Goal: Information Seeking & Learning: Compare options

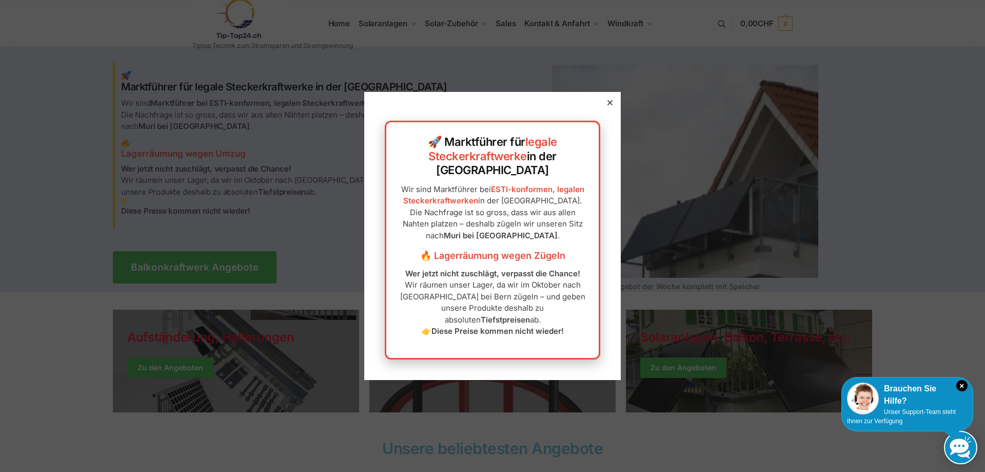
click at [612, 107] on div at bounding box center [610, 102] width 9 height 9
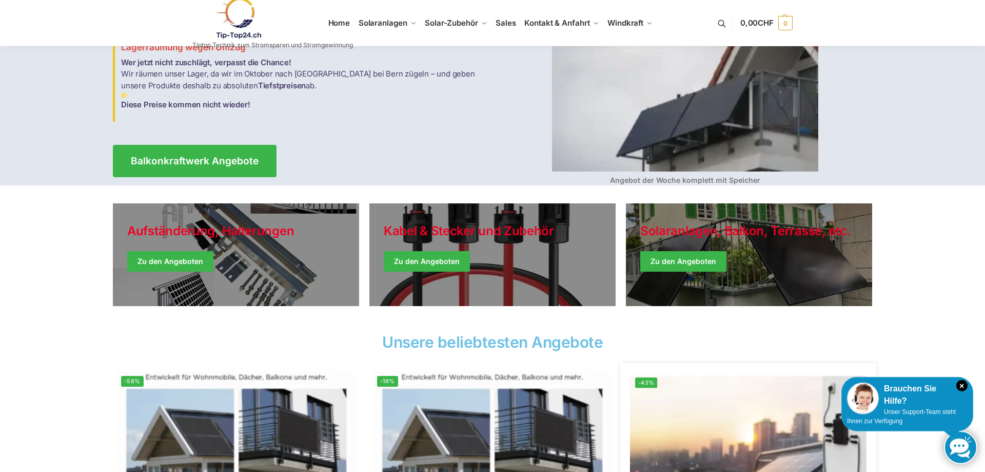
scroll to position [96, 0]
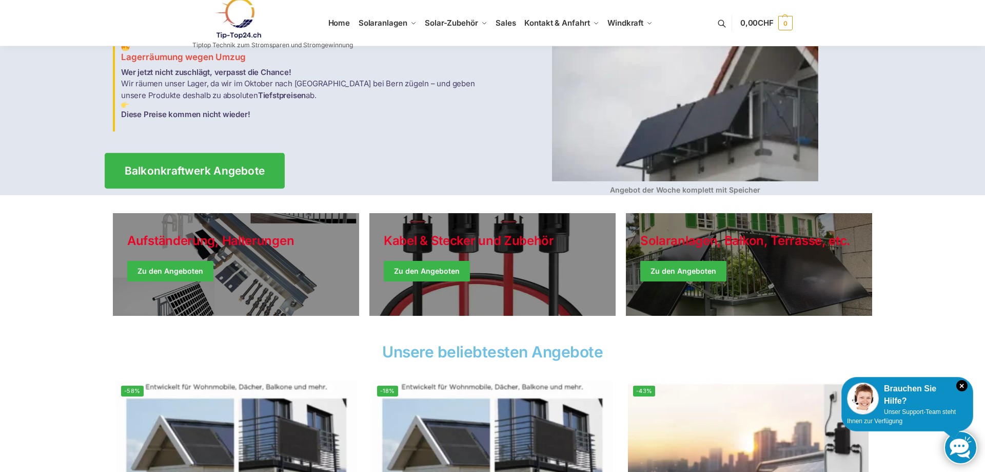
click at [212, 157] on link "Balkonkraftwerk Angebote" at bounding box center [195, 169] width 180 height 35
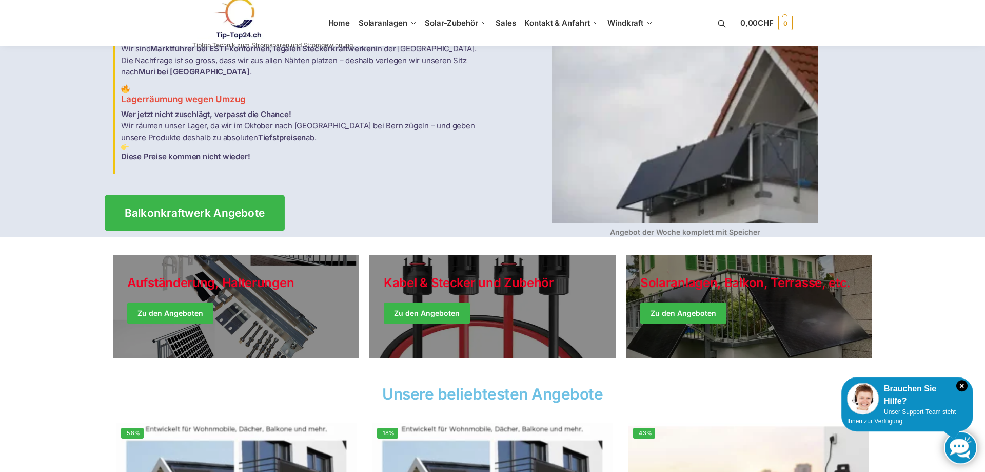
scroll to position [0, 0]
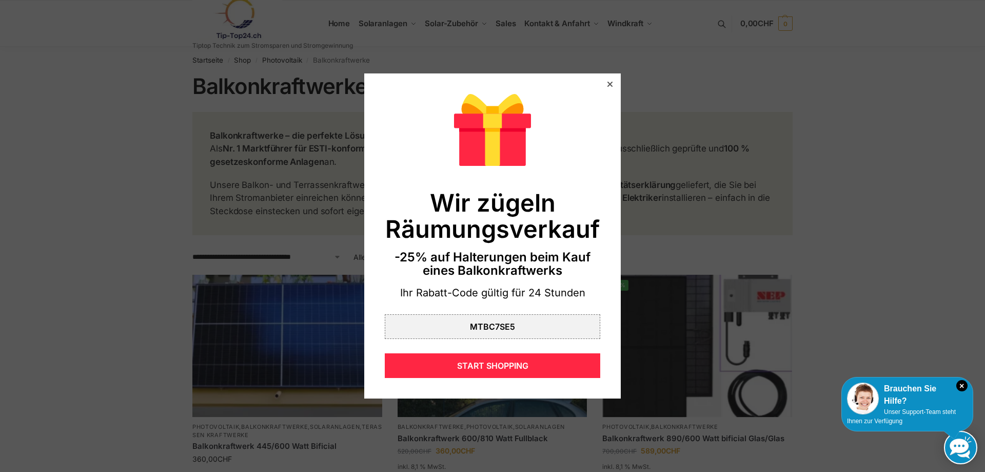
click at [610, 84] on icon at bounding box center [610, 84] width 5 height 5
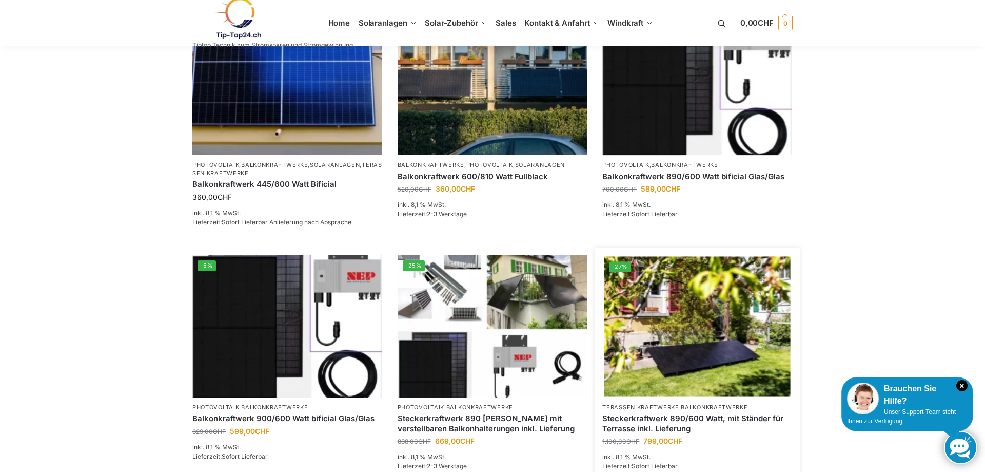
scroll to position [314, 0]
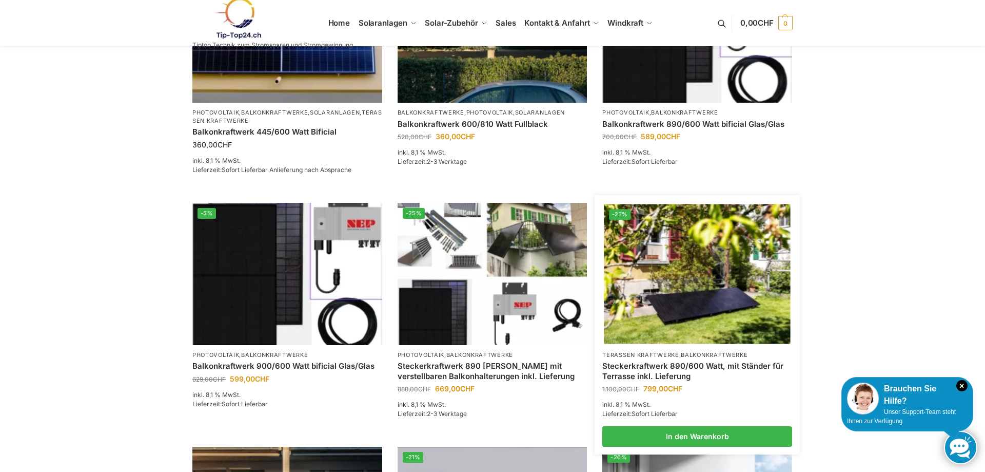
click at [653, 253] on img at bounding box center [698, 274] width 186 height 140
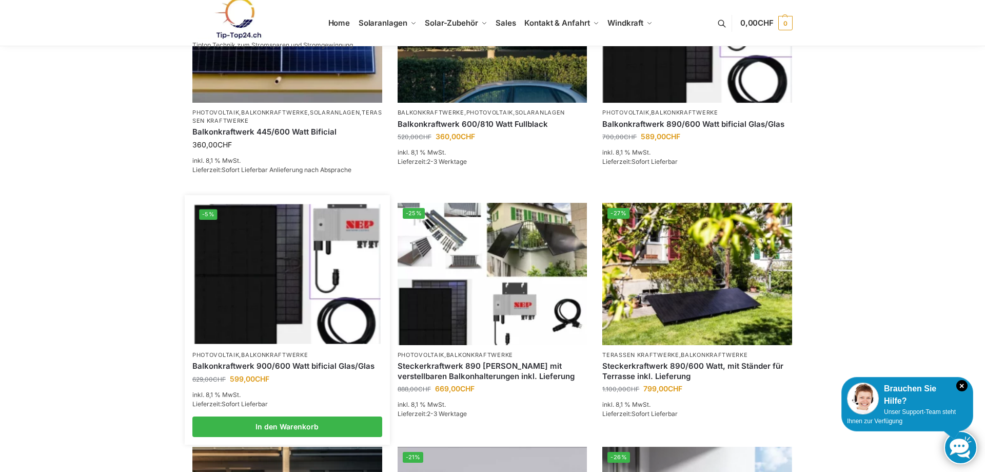
click at [263, 278] on img at bounding box center [287, 274] width 186 height 140
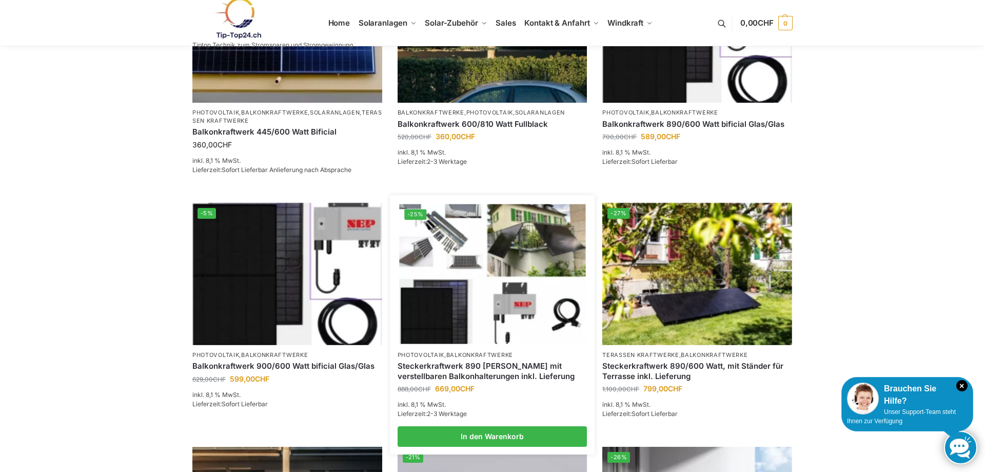
click at [470, 296] on img at bounding box center [492, 274] width 186 height 140
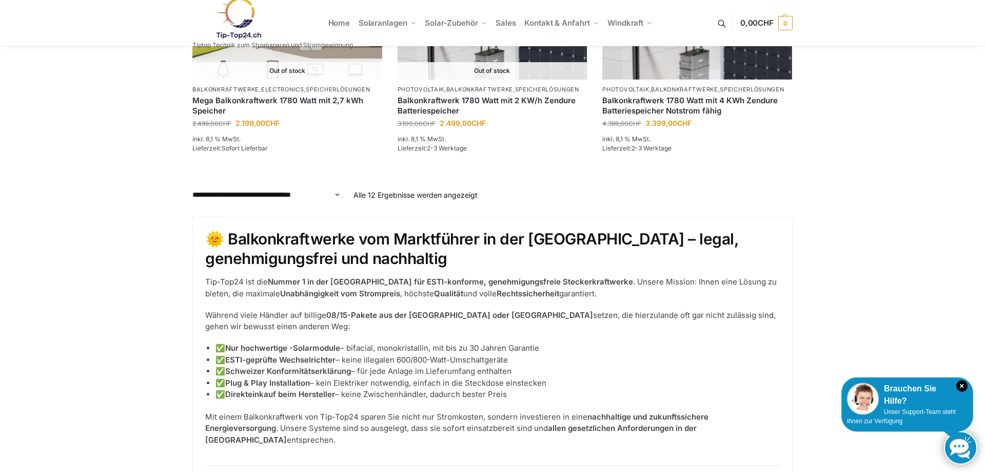
scroll to position [1047, 0]
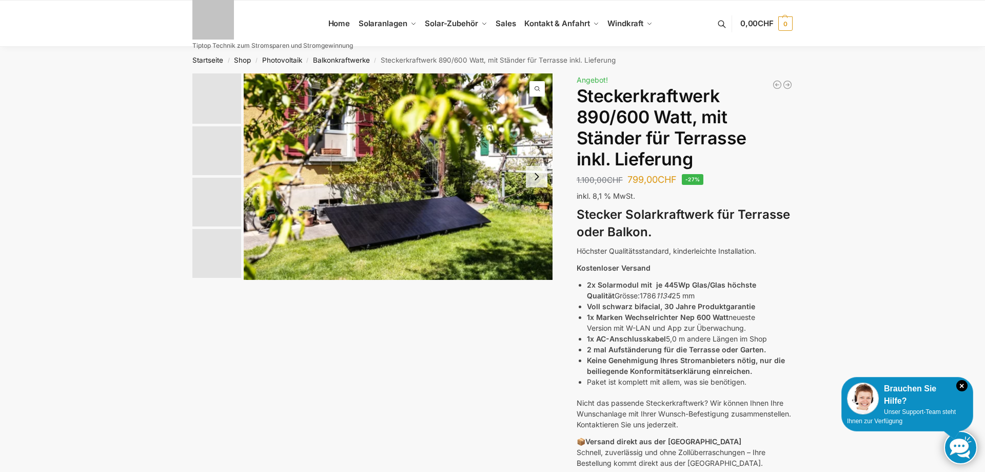
click at [538, 178] on button "Next slide" at bounding box center [537, 177] width 22 height 22
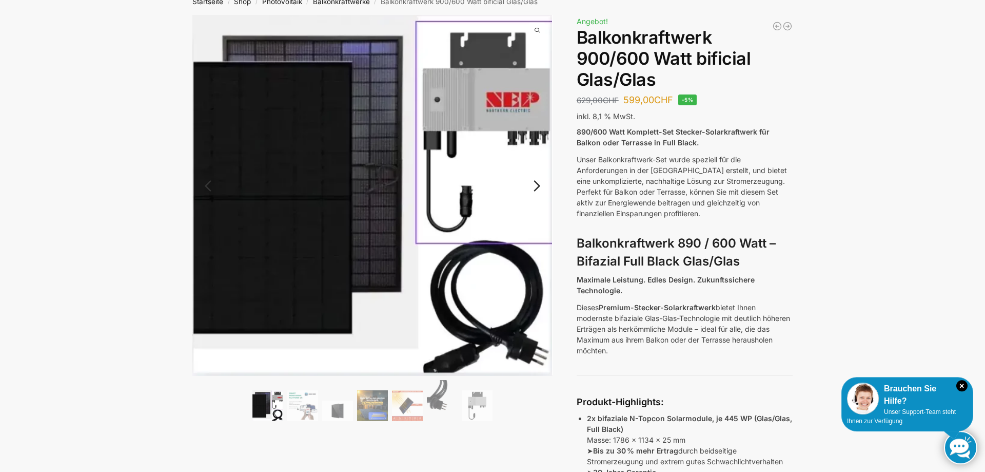
scroll to position [52, 0]
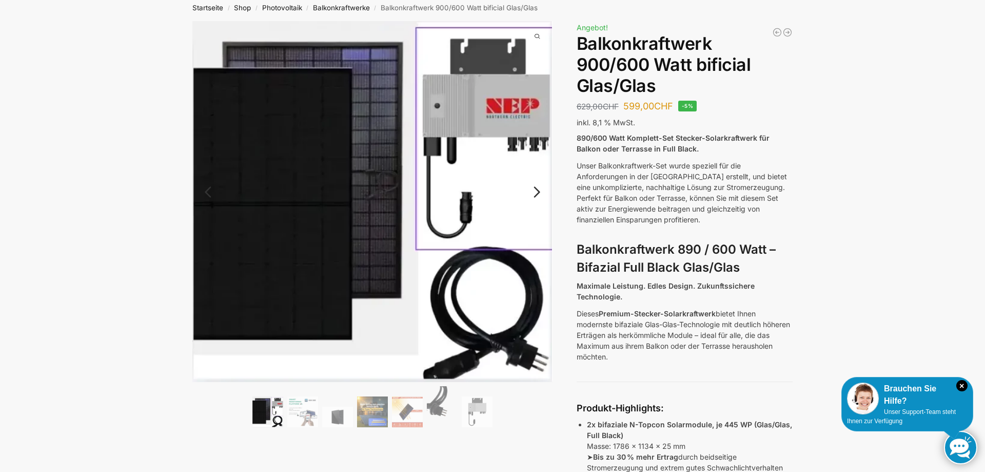
click at [538, 202] on link "Next" at bounding box center [535, 197] width 34 height 10
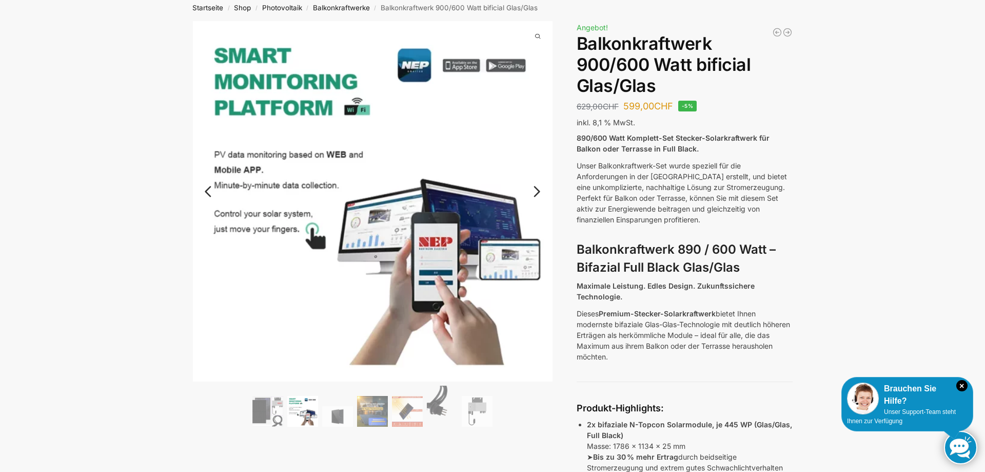
click at [538, 202] on link "Next" at bounding box center [535, 196] width 34 height 10
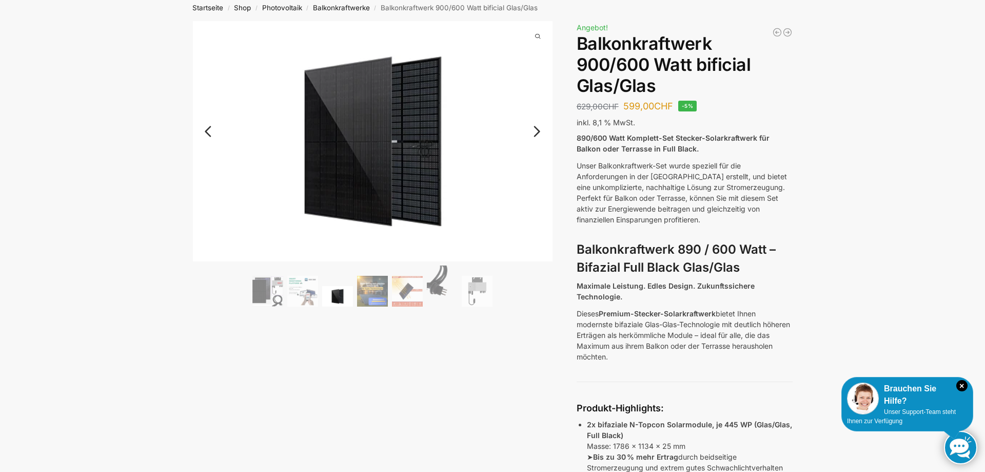
click at [538, 228] on img at bounding box center [373, 141] width 360 height 240
click at [536, 142] on link "Next" at bounding box center [535, 136] width 34 height 10
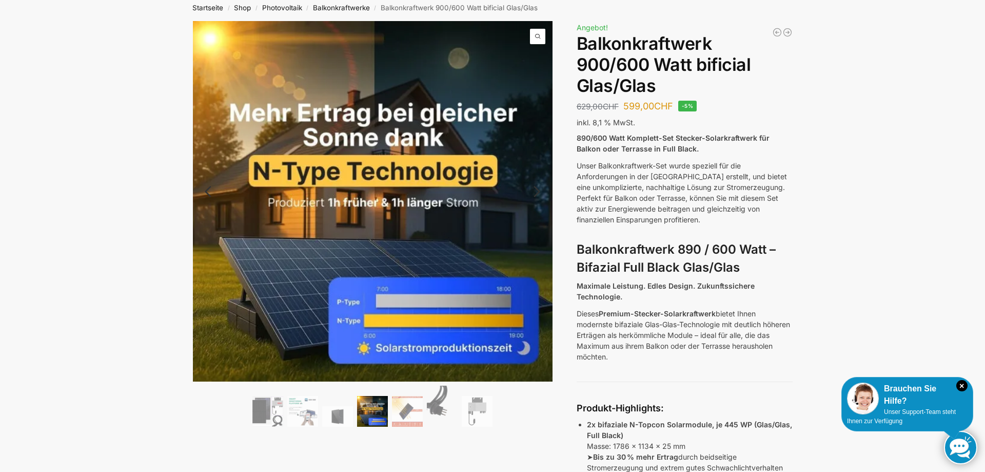
click at [542, 202] on link "Next" at bounding box center [535, 196] width 34 height 10
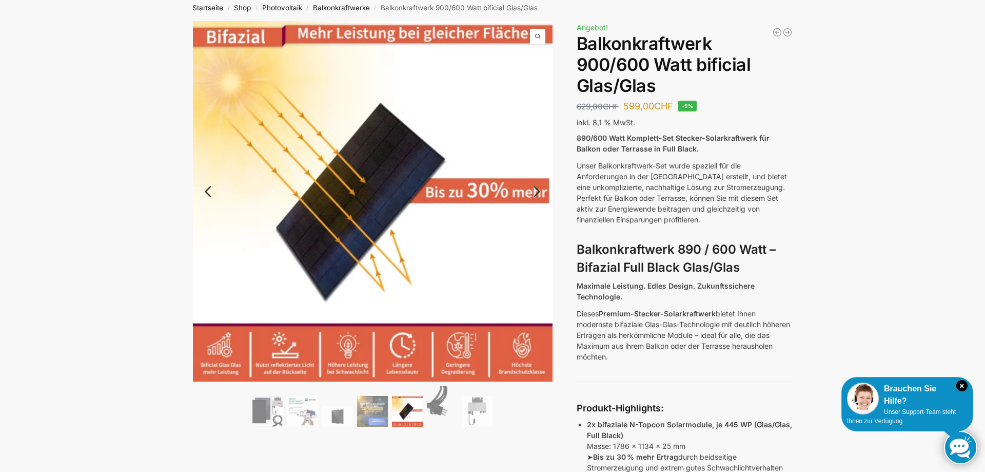
click at [542, 202] on link "Next" at bounding box center [535, 196] width 34 height 10
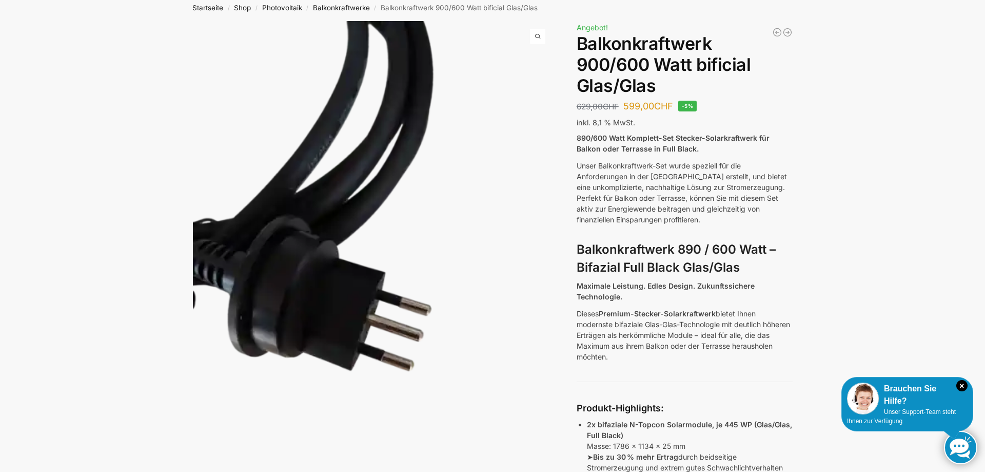
scroll to position [0, 0]
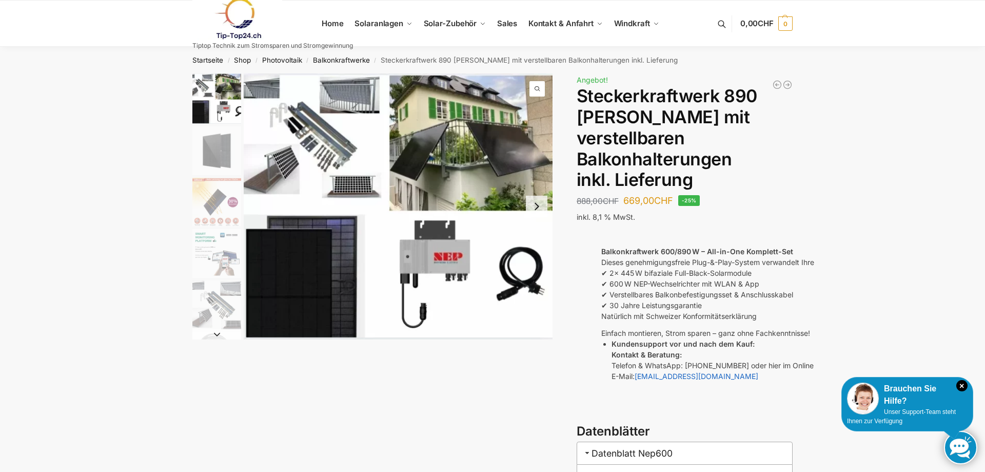
click at [211, 275] on img "4 / 10" at bounding box center [216, 253] width 49 height 49
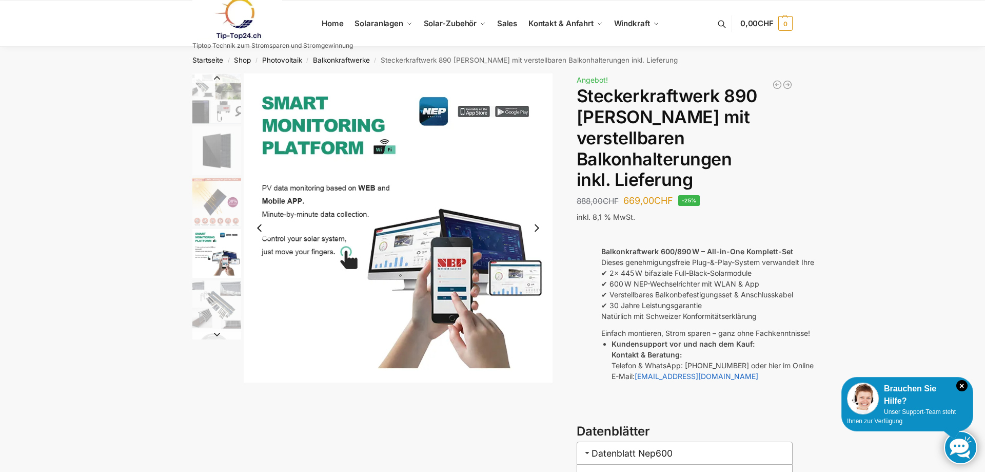
click at [217, 145] on img "2 / 10" at bounding box center [216, 150] width 49 height 49
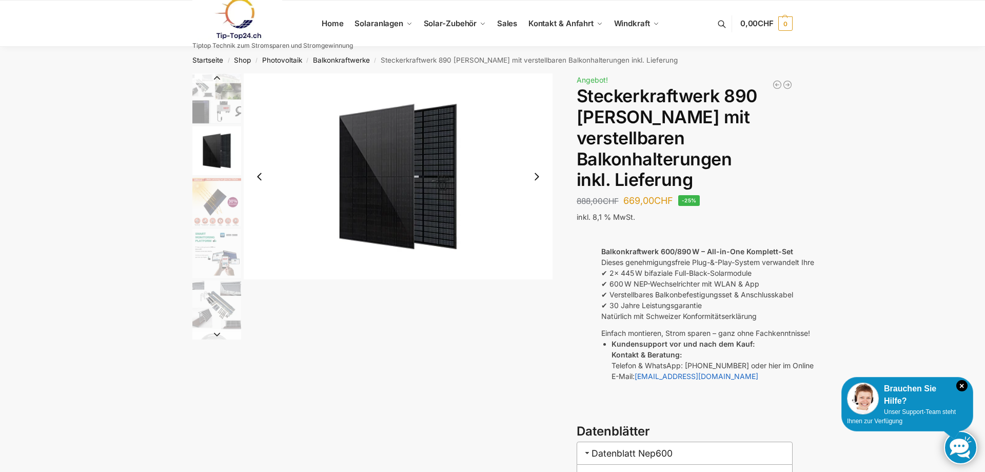
click at [218, 209] on img "3 / 10" at bounding box center [216, 202] width 49 height 49
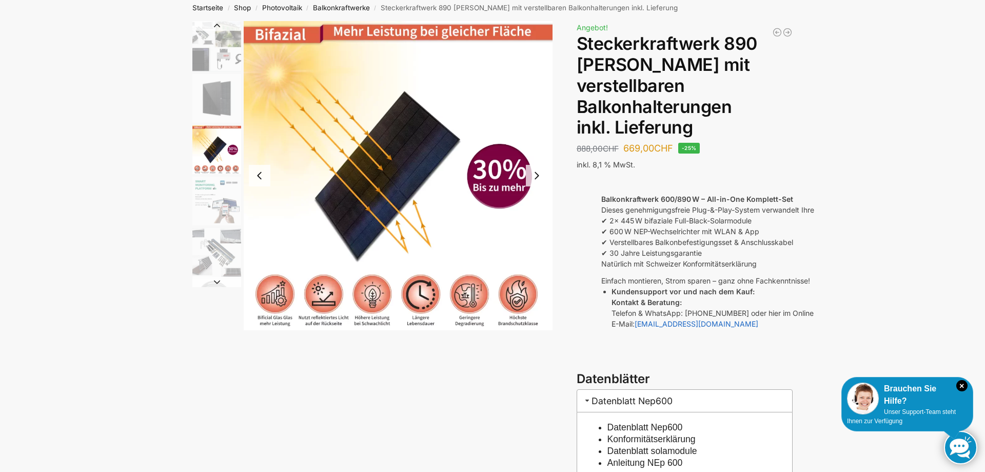
scroll to position [105, 0]
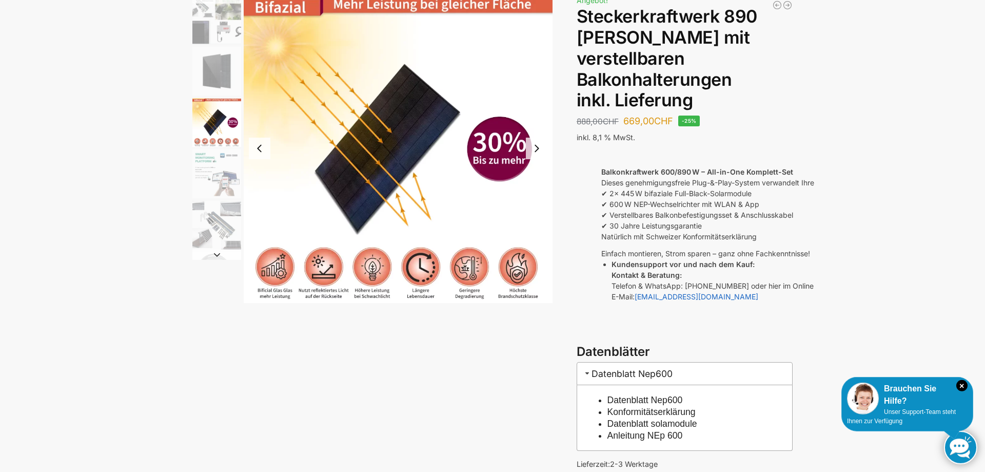
click at [211, 249] on img "5 / 10" at bounding box center [216, 225] width 49 height 49
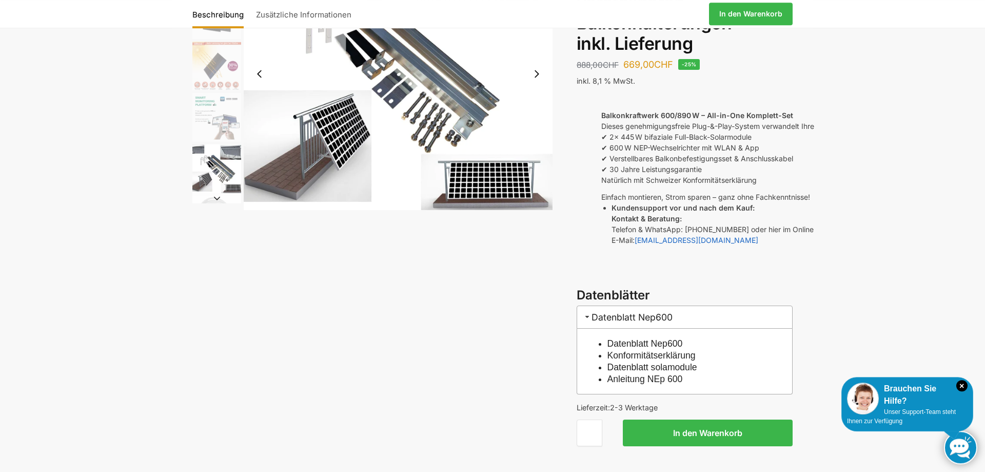
scroll to position [157, 0]
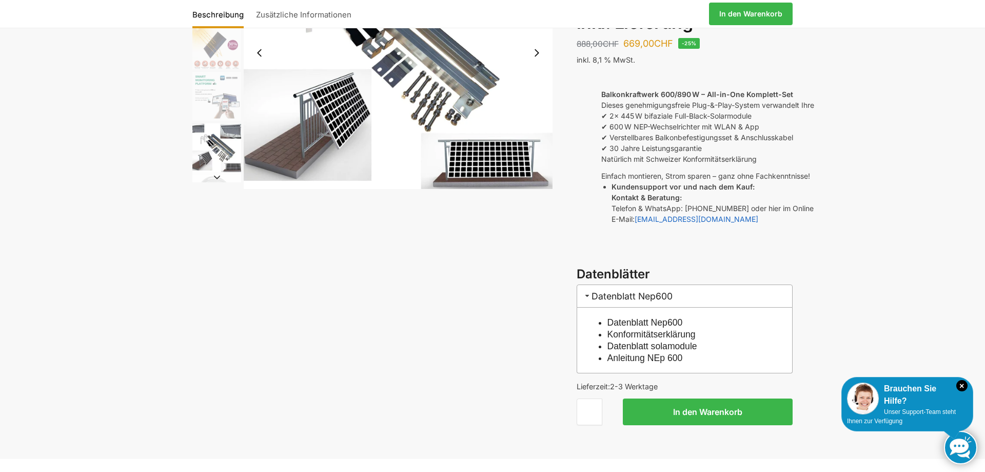
click at [215, 173] on button "Next slide" at bounding box center [216, 177] width 49 height 10
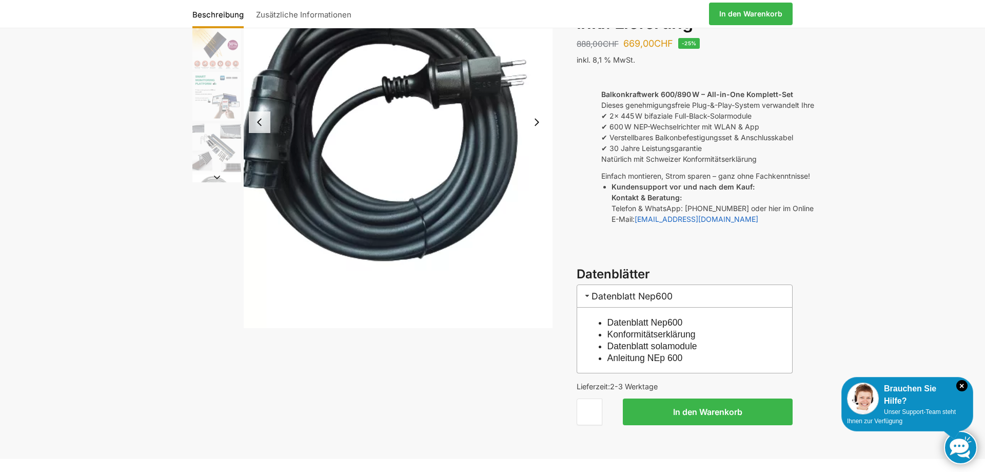
click at [217, 176] on button "Next slide" at bounding box center [216, 177] width 49 height 10
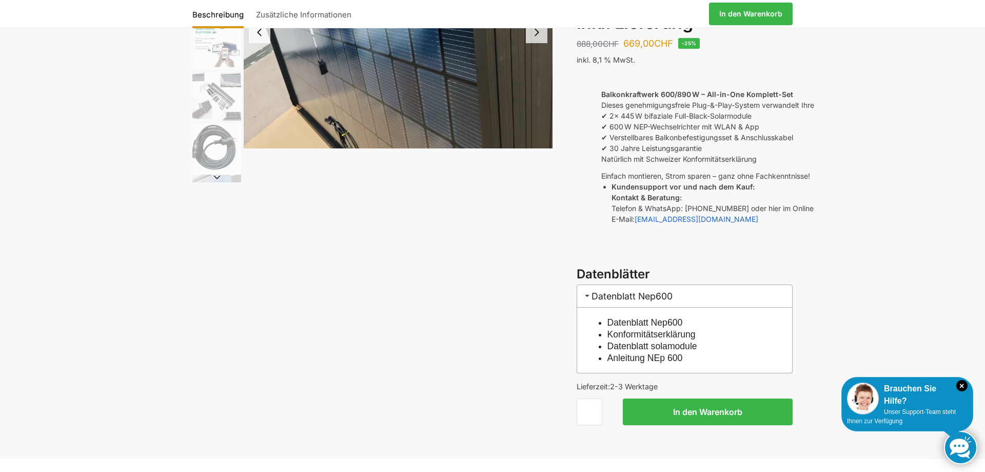
scroll to position [0, 0]
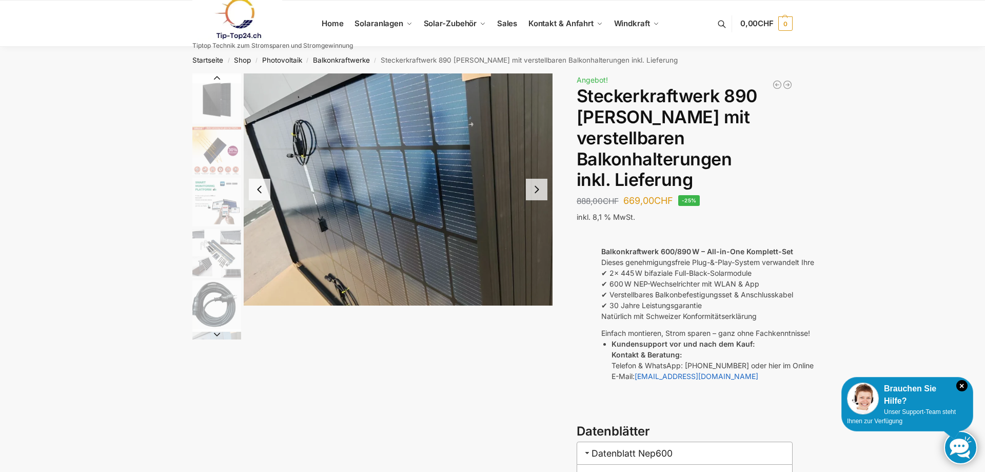
click at [536, 186] on button "Next slide" at bounding box center [537, 190] width 22 height 22
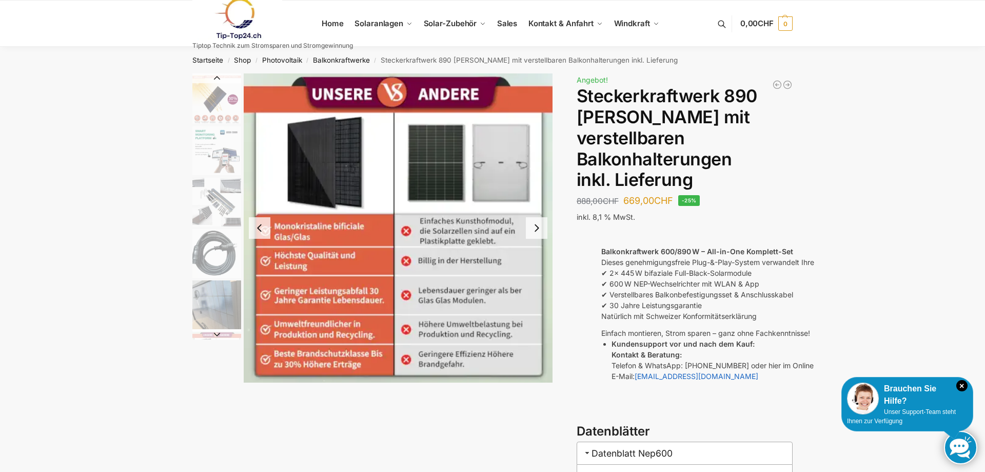
click at [539, 228] on button "Next slide" at bounding box center [537, 228] width 22 height 22
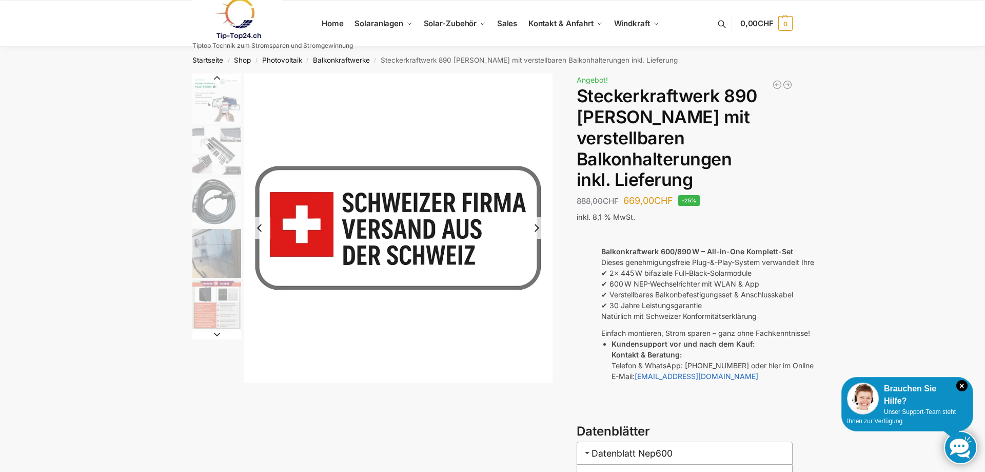
click at [539, 228] on button "Next slide" at bounding box center [537, 228] width 22 height 22
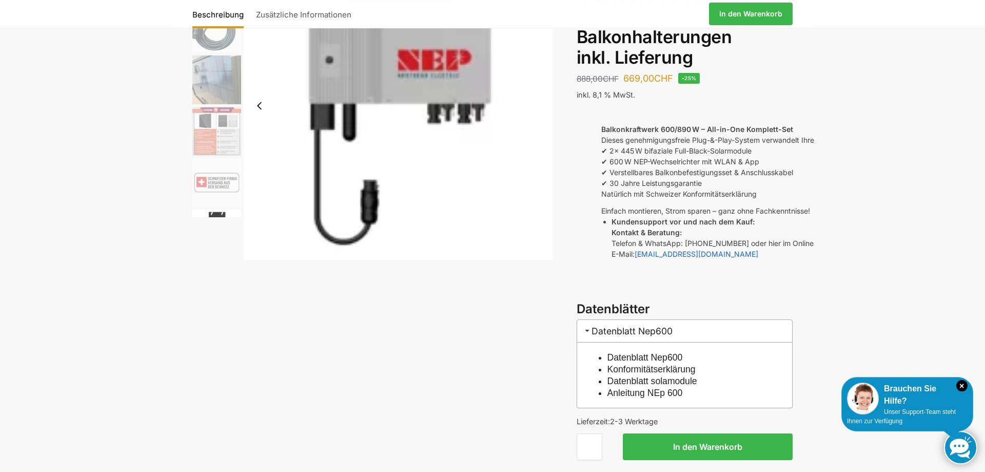
scroll to position [105, 0]
